Goal: Entertainment & Leisure: Consume media (video, audio)

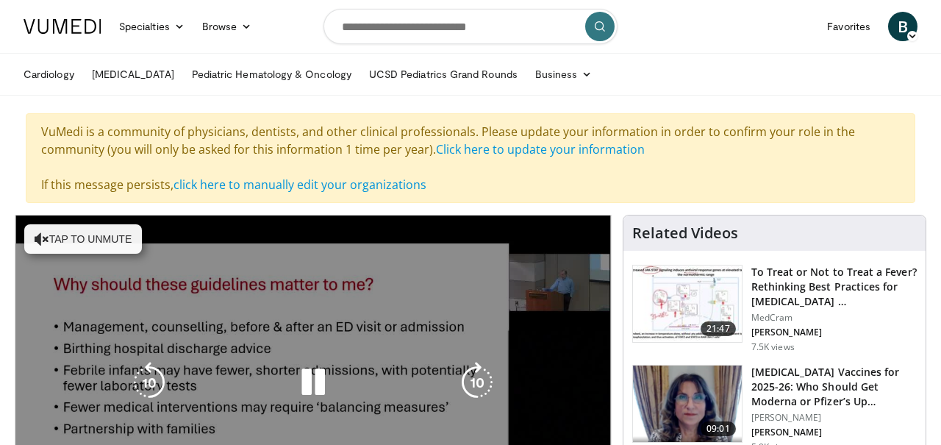
click at [42, 237] on icon "Video Player" at bounding box center [42, 239] width 15 height 15
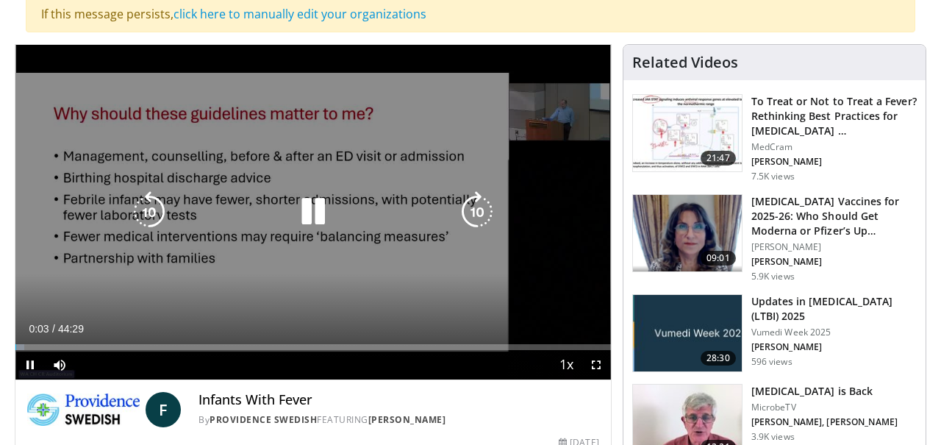
scroll to position [176, 0]
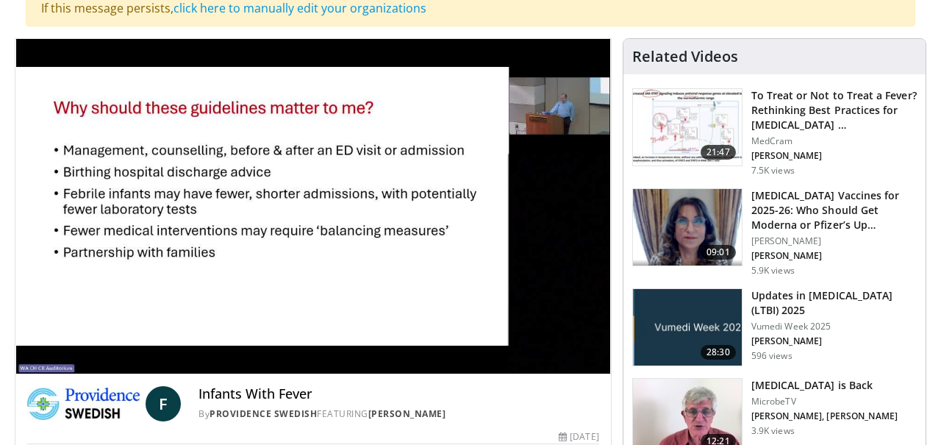
click at [203, 340] on video-js "**********" at bounding box center [313, 206] width 596 height 335
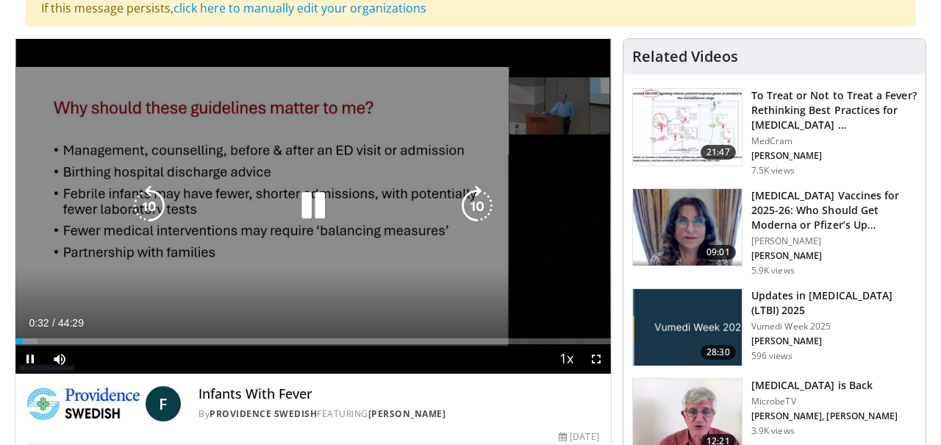
click at [202, 342] on div "Loaded : 3.72% 00:32 13:50" at bounding box center [313, 341] width 596 height 6
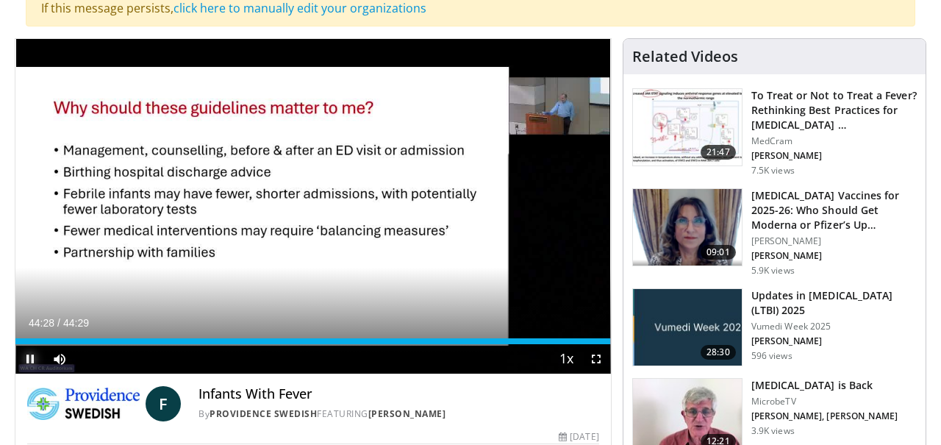
click at [31, 360] on span "Video Player" at bounding box center [29, 358] width 29 height 29
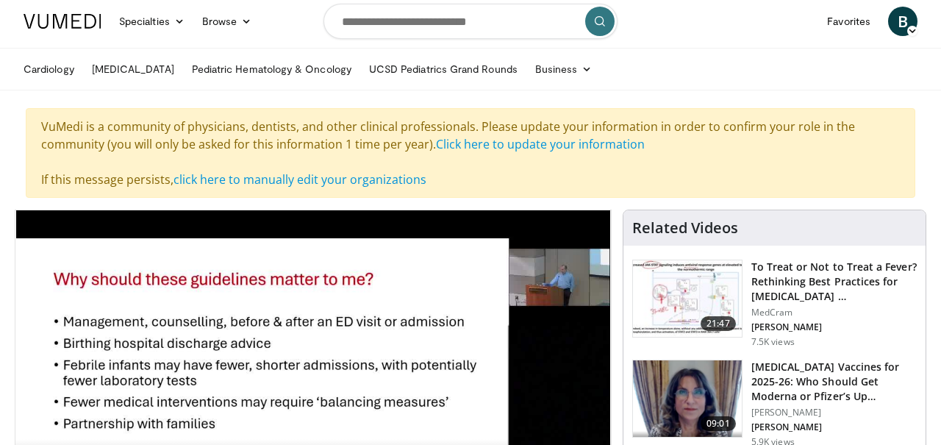
scroll to position [0, 0]
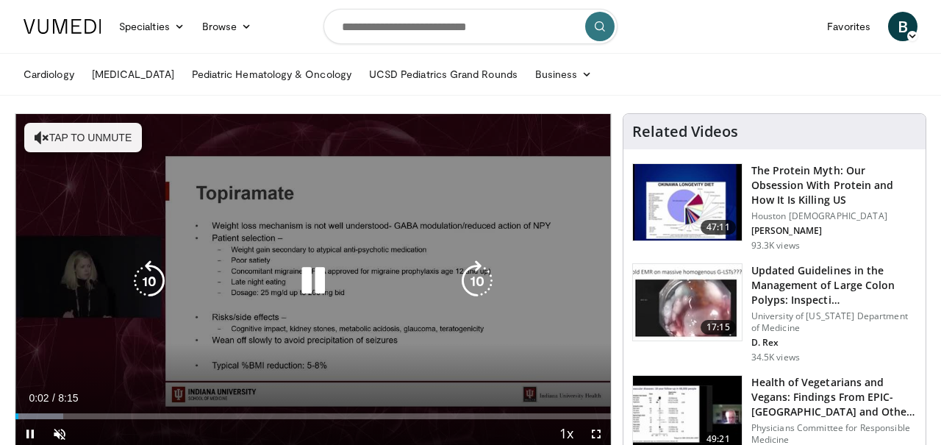
click at [44, 142] on icon "Video Player" at bounding box center [42, 137] width 15 height 15
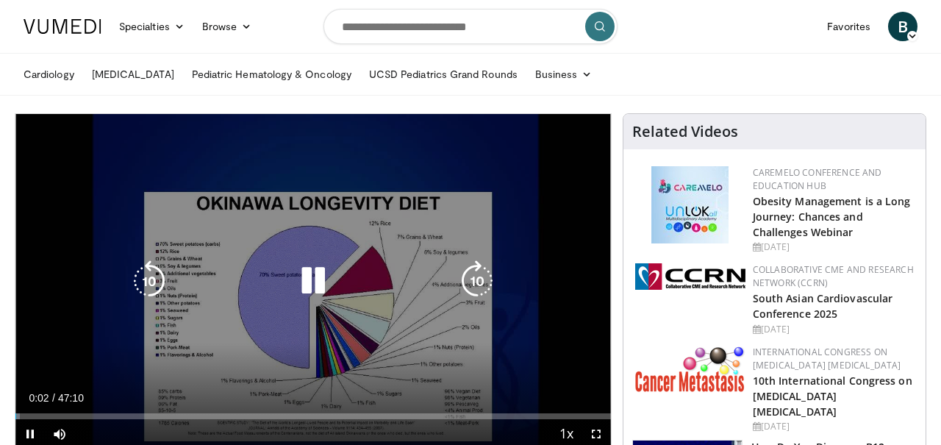
click at [315, 295] on icon "Video Player" at bounding box center [313, 280] width 41 height 41
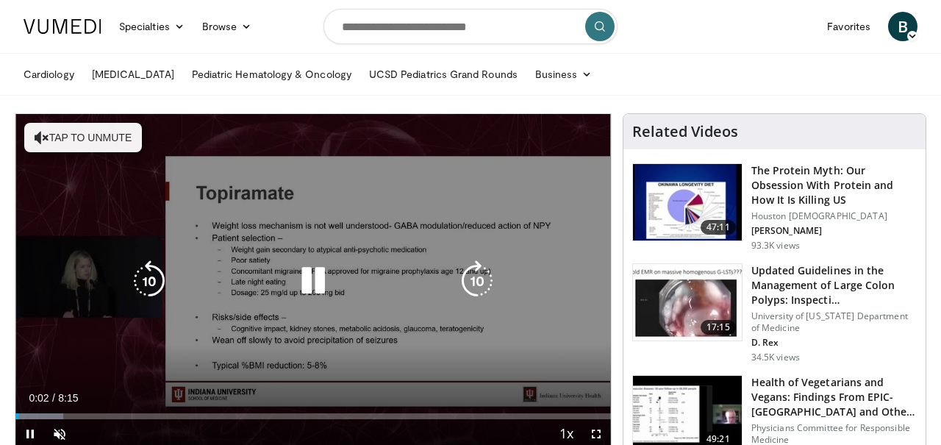
click at [46, 131] on icon "Video Player" at bounding box center [42, 137] width 15 height 15
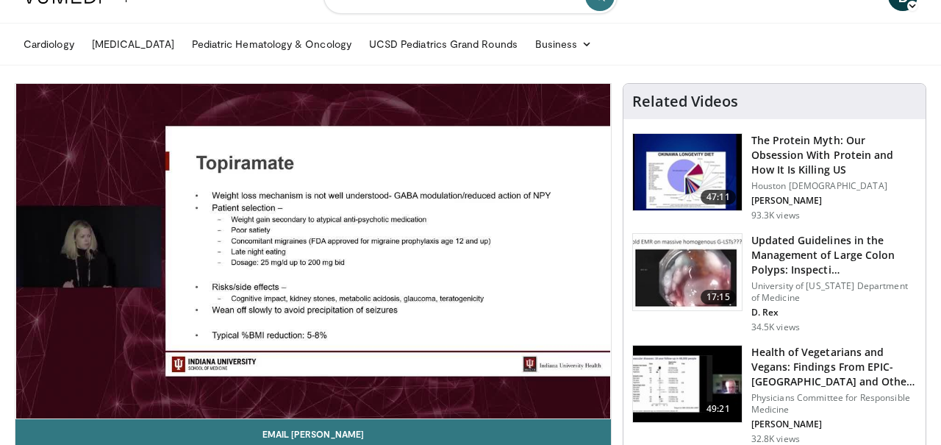
scroll to position [29, 0]
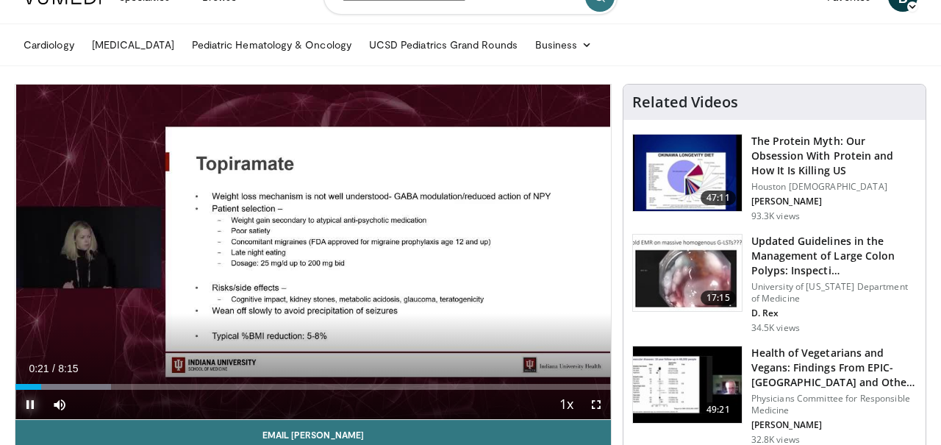
click at [32, 401] on span "Video Player" at bounding box center [29, 404] width 29 height 29
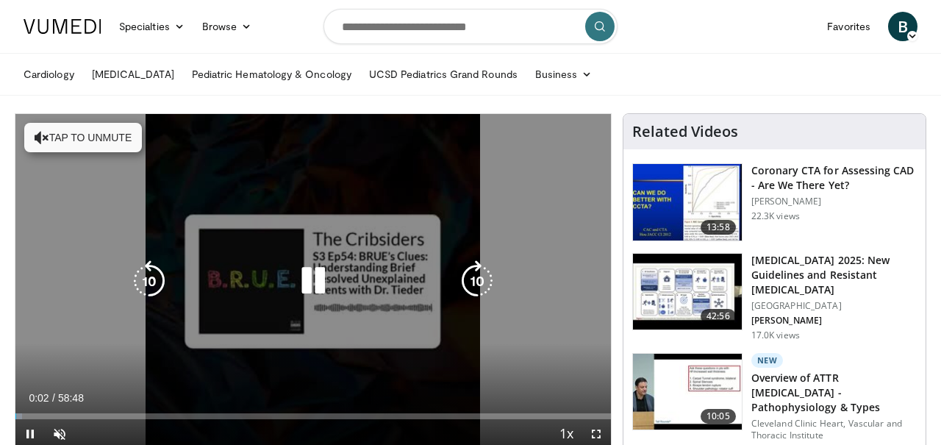
click at [46, 130] on icon "Video Player" at bounding box center [42, 137] width 15 height 15
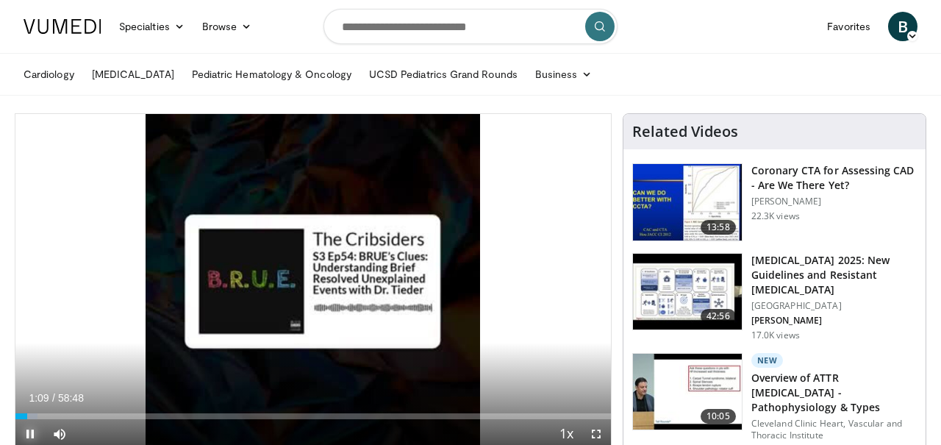
click at [31, 433] on span "Video Player" at bounding box center [29, 433] width 29 height 29
click at [30, 429] on span "Video Player" at bounding box center [29, 433] width 29 height 29
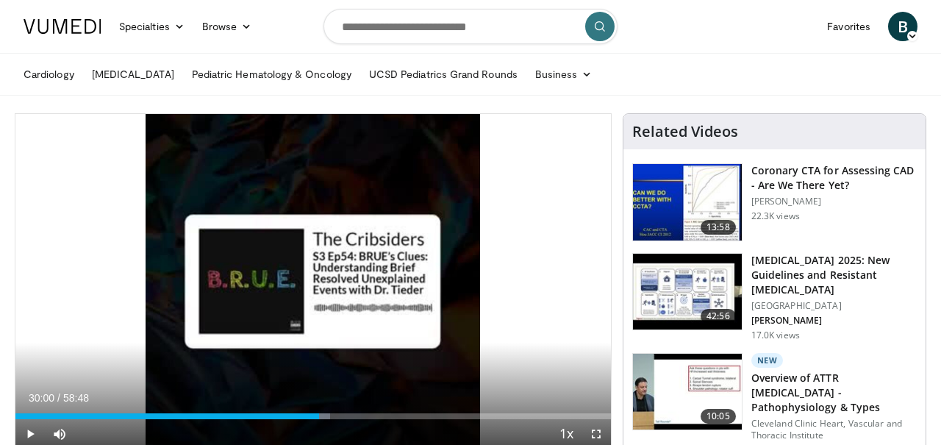
click at [769, 74] on ul "Cardiology Musculoskeletal Pediatric Hematology & Oncology UCSD Pediatrics Gran…" at bounding box center [471, 74] width 912 height 41
